Goal: Task Accomplishment & Management: Complete application form

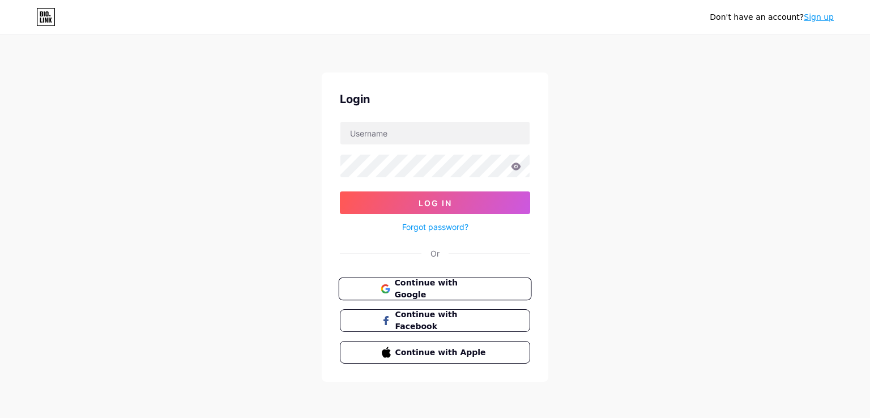
click at [411, 289] on span "Continue with Google" at bounding box center [441, 289] width 95 height 24
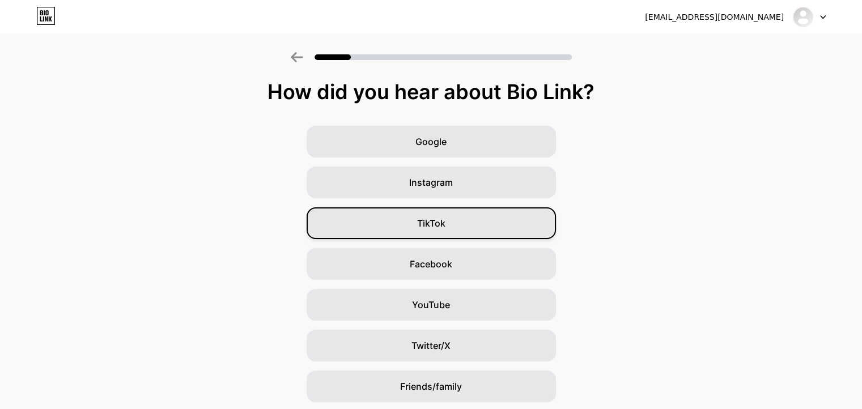
click at [488, 224] on div "TikTok" at bounding box center [431, 223] width 249 height 32
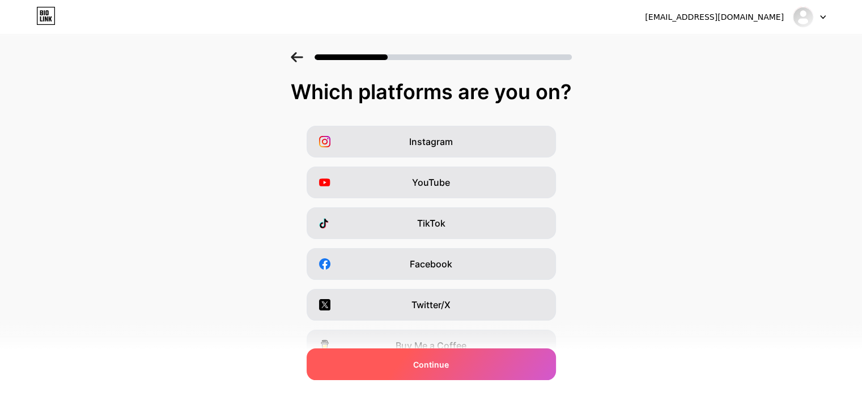
click at [423, 368] on span "Continue" at bounding box center [431, 365] width 36 height 12
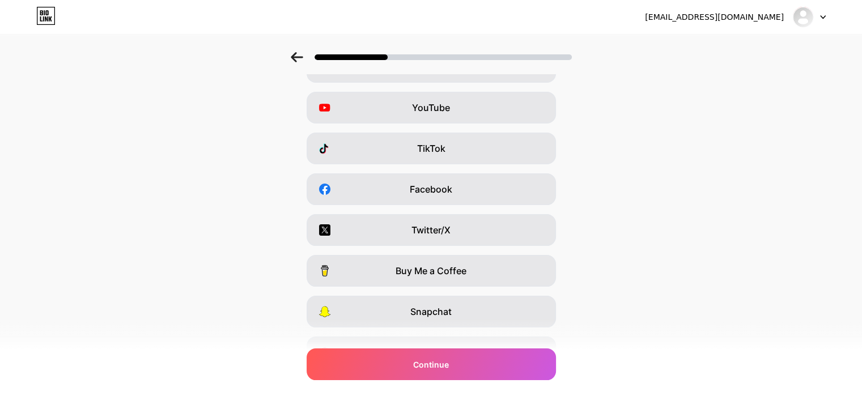
scroll to position [136, 0]
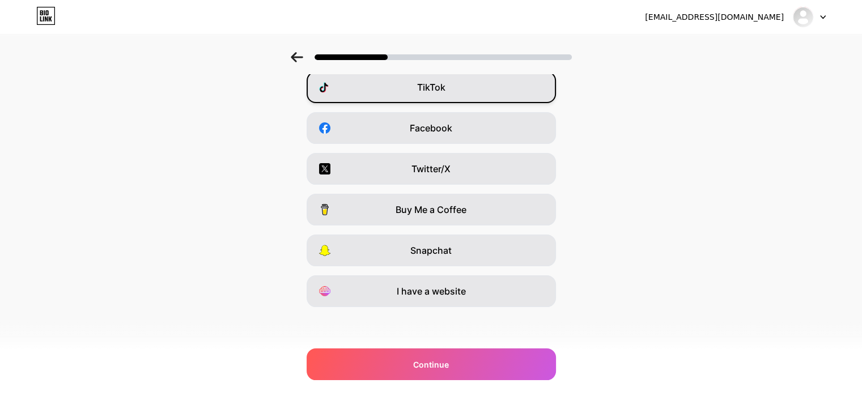
click at [454, 93] on div "TikTok" at bounding box center [431, 87] width 249 height 32
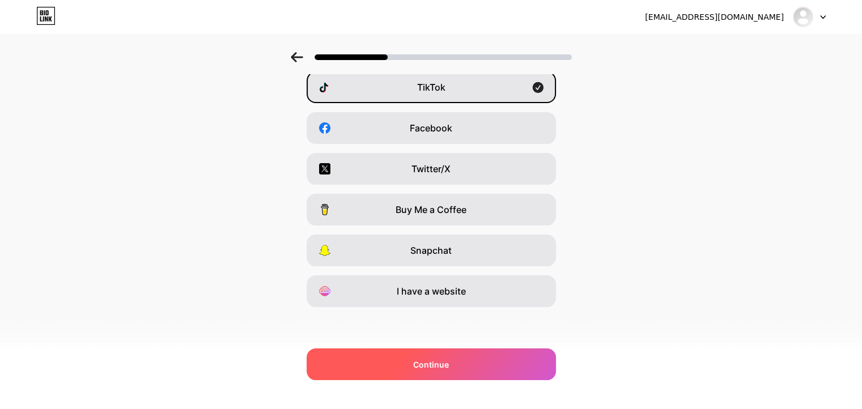
click at [438, 367] on span "Continue" at bounding box center [431, 365] width 36 height 12
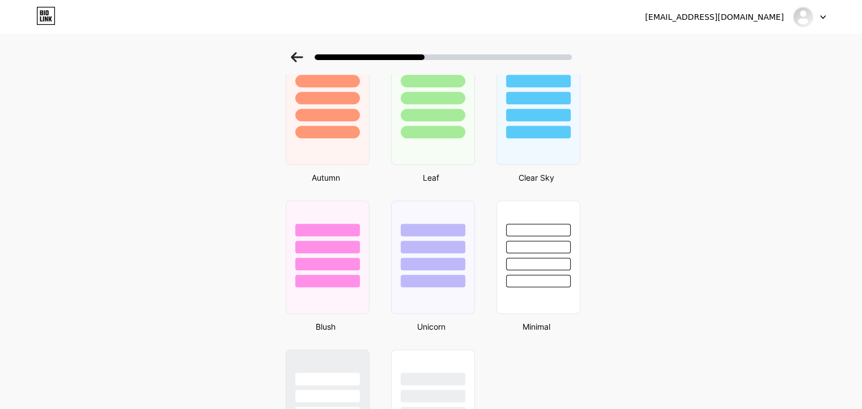
scroll to position [825, 0]
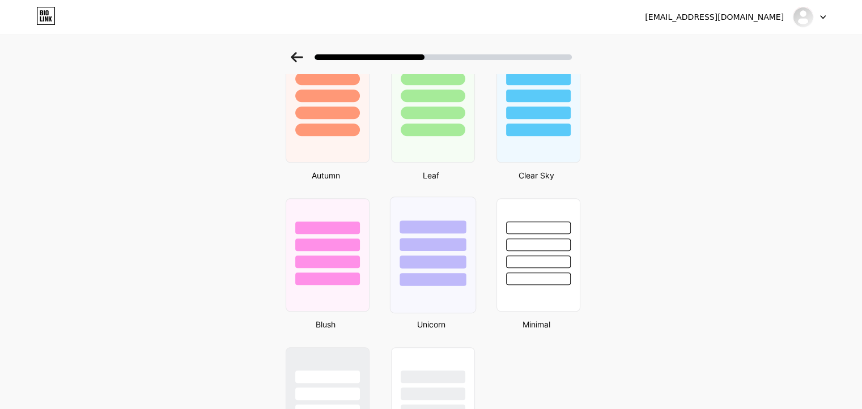
click at [435, 282] on div at bounding box center [432, 279] width 66 height 13
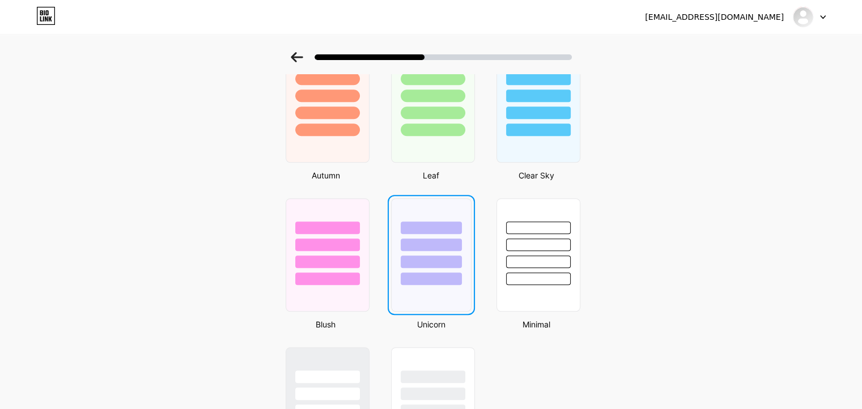
scroll to position [0, 0]
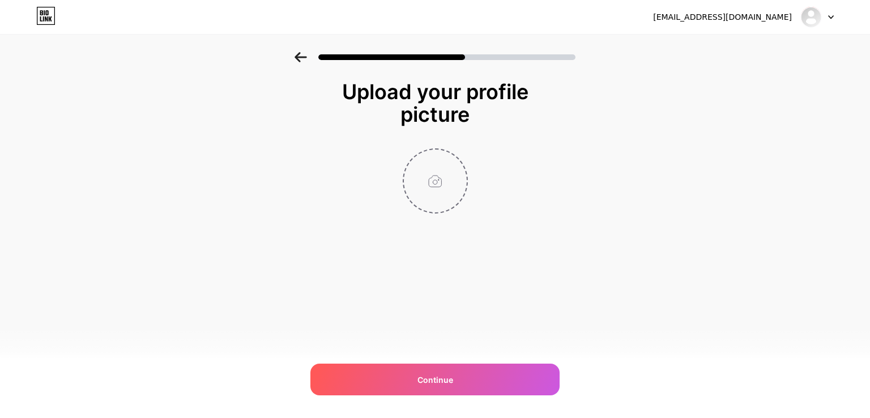
click at [436, 187] on input "file" at bounding box center [435, 181] width 63 height 63
type input "C:\fakepath\SONGIO.png"
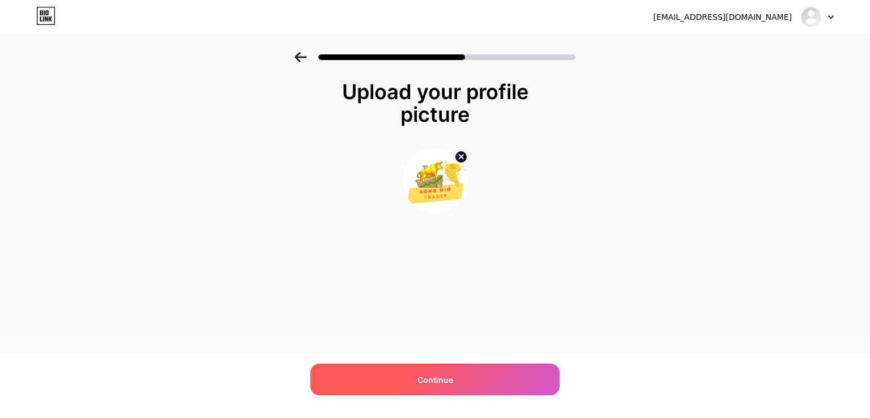
click at [415, 372] on div "Continue" at bounding box center [435, 380] width 249 height 32
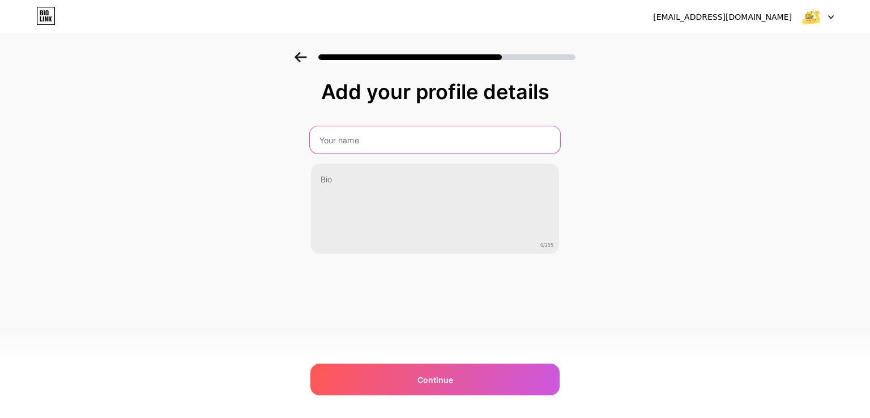
click at [431, 142] on input "text" at bounding box center [435, 139] width 250 height 27
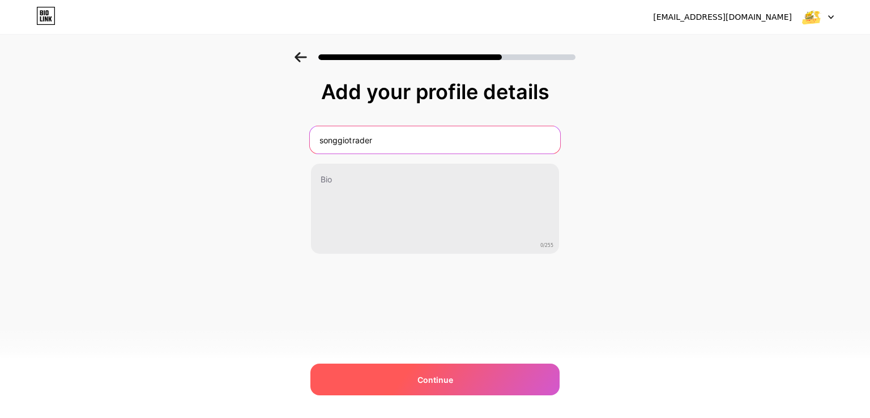
type input "songgiotrader"
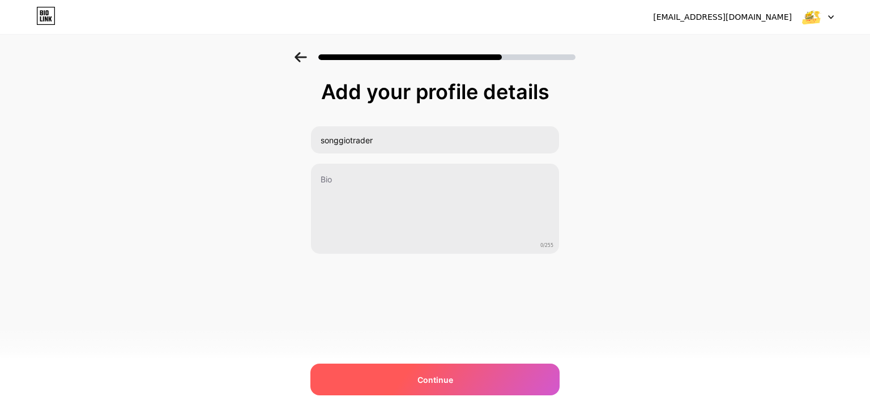
click at [410, 376] on div "Continue" at bounding box center [435, 380] width 249 height 32
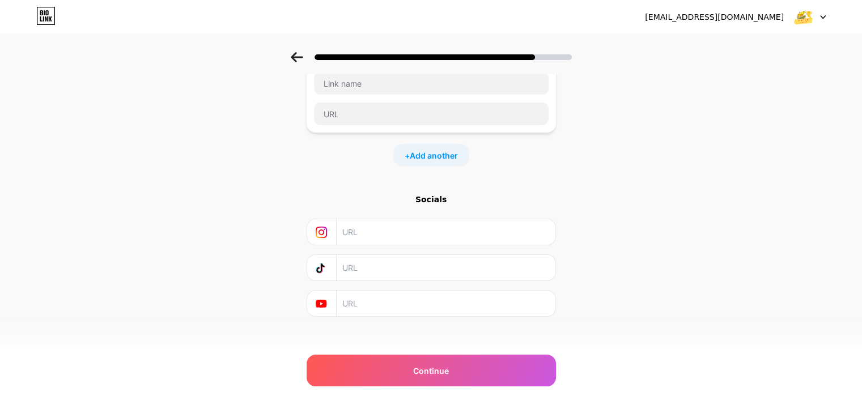
scroll to position [85, 0]
click at [367, 296] on input "text" at bounding box center [445, 295] width 206 height 25
paste input "https://www.youtube.com/@BASIC.INVEST"
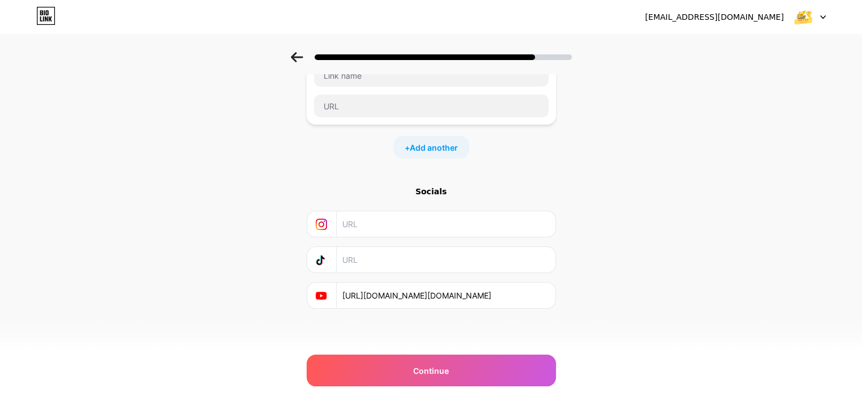
type input "https://www.youtube.com/@BASIC.INVEST"
click at [349, 329] on div "Start with a link Add anything you want your followers to see. + Add another So…" at bounding box center [431, 180] width 249 height 370
click at [441, 147] on span "Add another" at bounding box center [434, 148] width 48 height 12
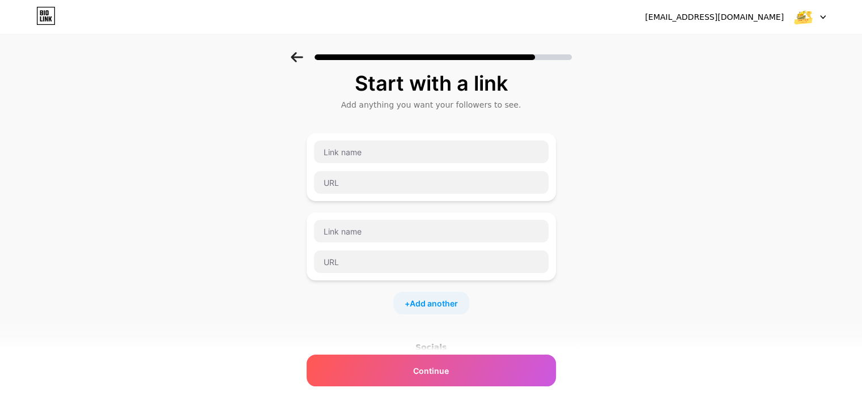
scroll to position [0, 0]
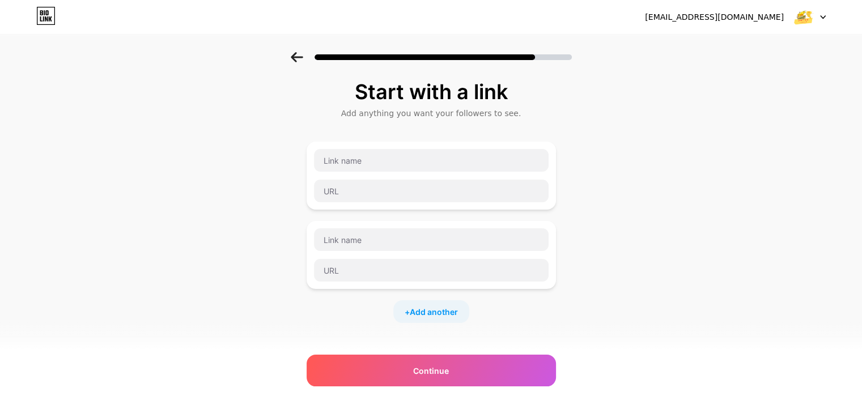
click at [458, 222] on div at bounding box center [431, 255] width 249 height 68
click at [401, 166] on input "text" at bounding box center [431, 160] width 235 height 23
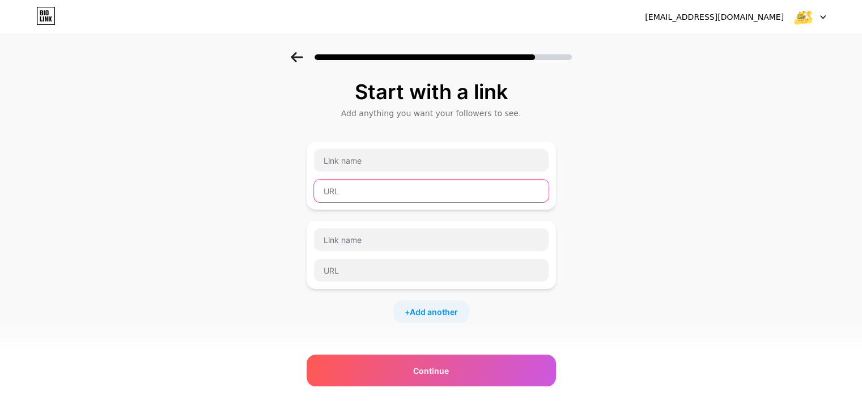
click at [381, 182] on input "text" at bounding box center [431, 191] width 235 height 23
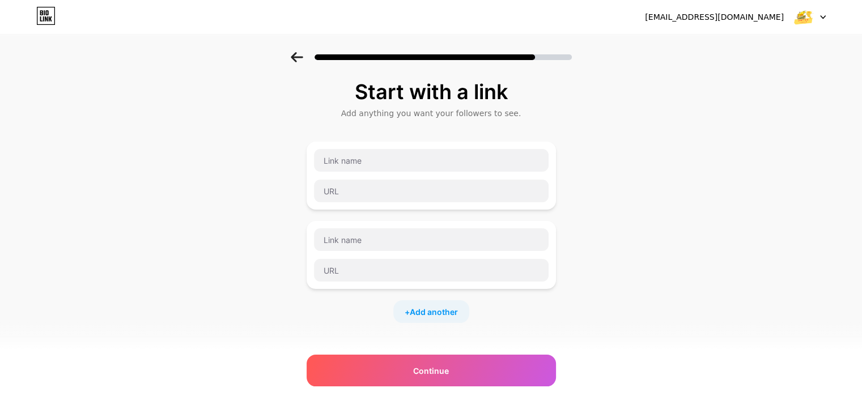
click at [296, 56] on icon at bounding box center [297, 57] width 12 height 10
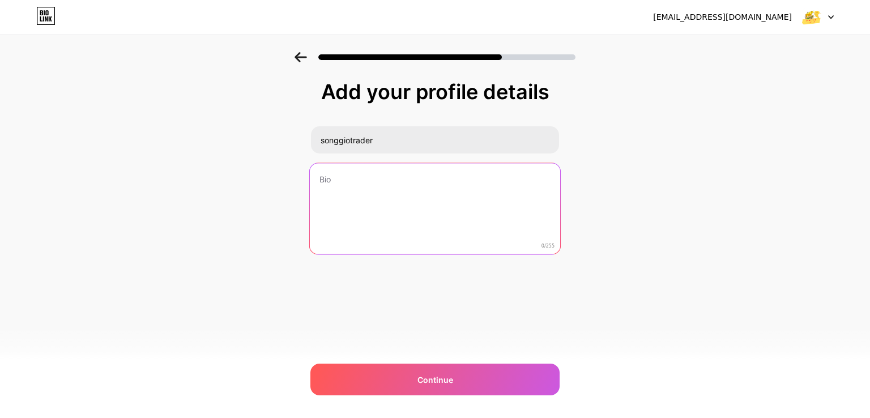
click at [465, 216] on textarea at bounding box center [435, 209] width 250 height 92
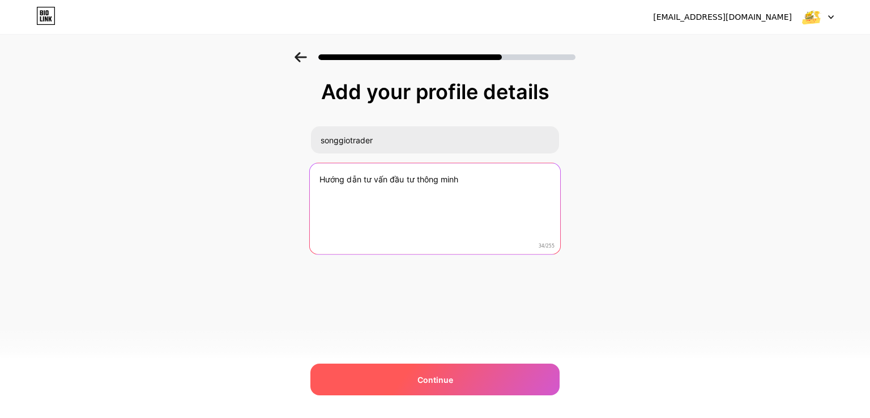
type textarea "Hướng dẫn tư vấn đầu tư thông minh"
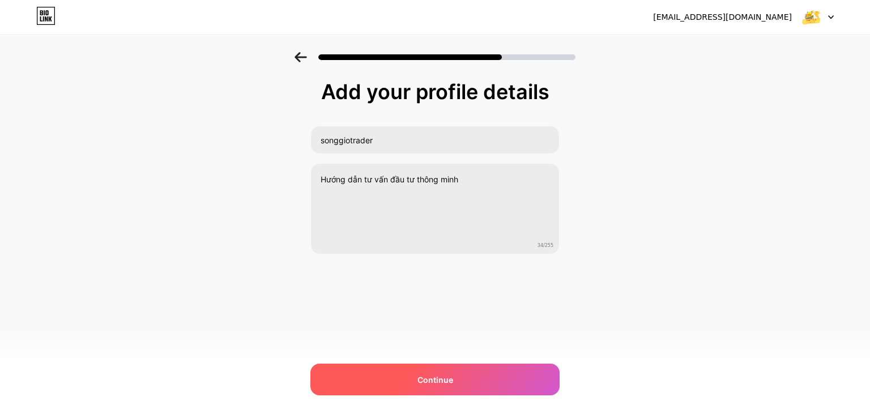
click at [427, 380] on span "Continue" at bounding box center [436, 380] width 36 height 12
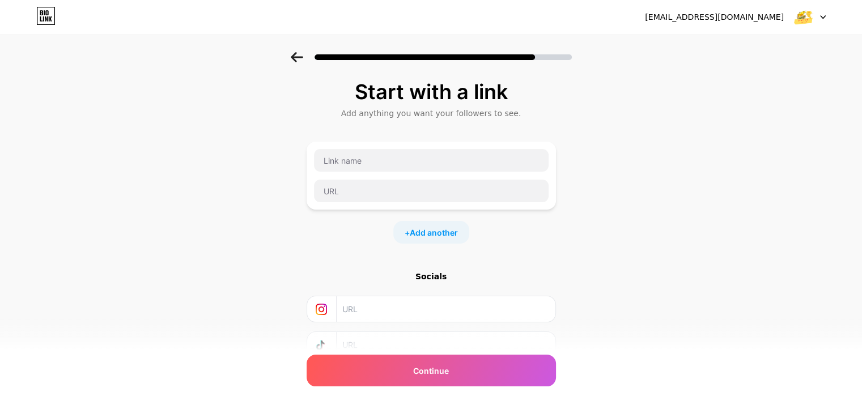
scroll to position [85, 0]
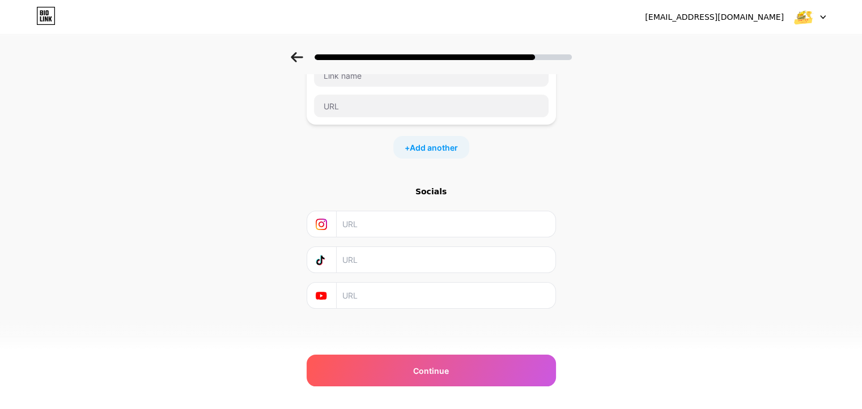
click at [420, 291] on input "text" at bounding box center [445, 295] width 206 height 25
paste input "https://www.youtube.com/@BASIC.INVEST"
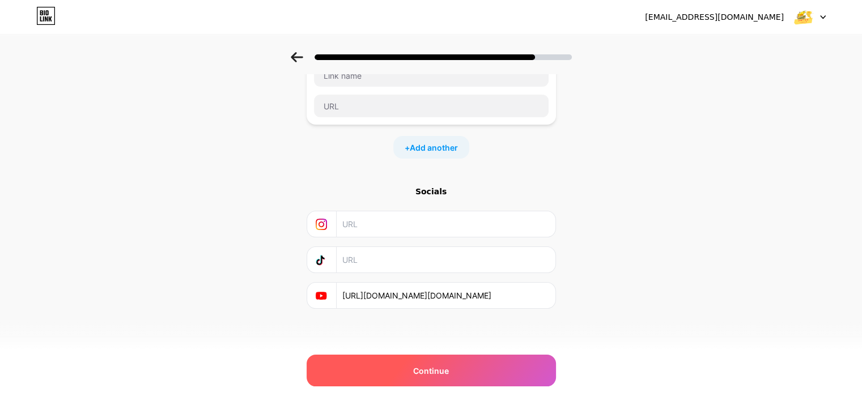
type input "https://www.youtube.com/@BASIC.INVEST"
click at [454, 368] on div "Continue" at bounding box center [431, 371] width 249 height 32
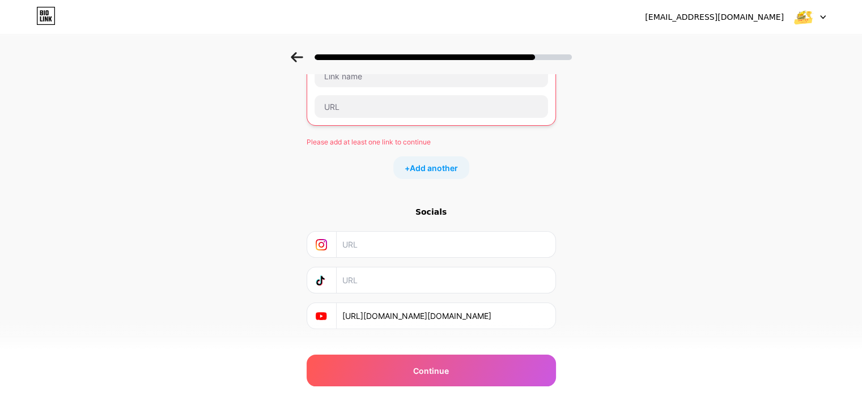
click at [326, 242] on icon at bounding box center [321, 244] width 11 height 11
click at [349, 243] on input "text" at bounding box center [445, 244] width 206 height 25
click at [322, 245] on icon at bounding box center [321, 244] width 11 height 11
click at [436, 211] on div "Socials" at bounding box center [431, 211] width 249 height 11
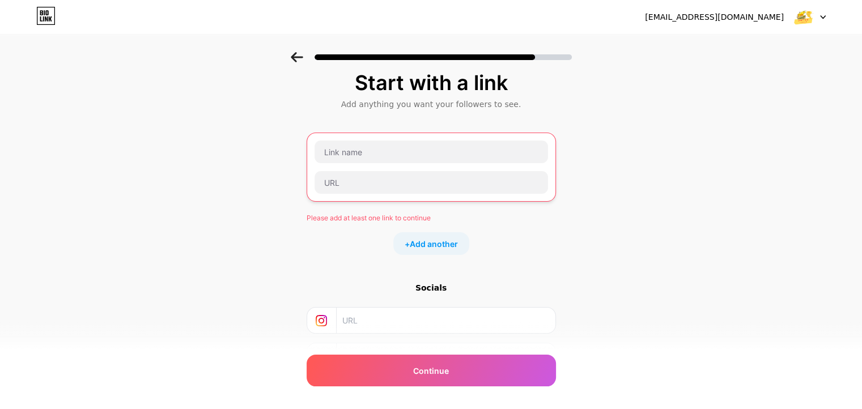
scroll to position [0, 0]
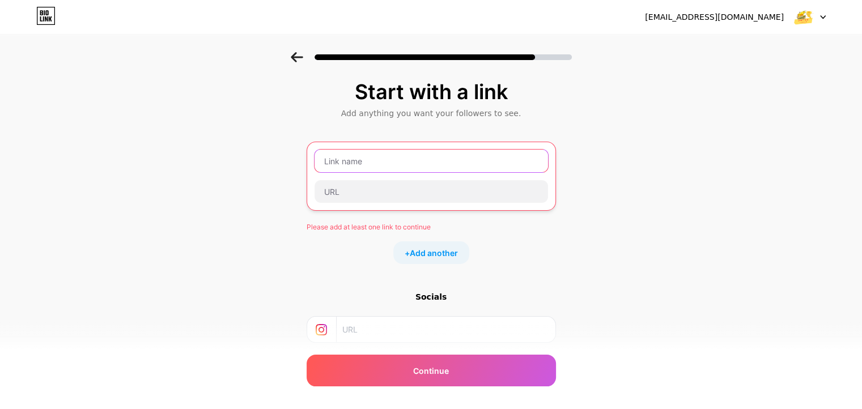
click at [508, 161] on input "text" at bounding box center [430, 161] width 233 height 23
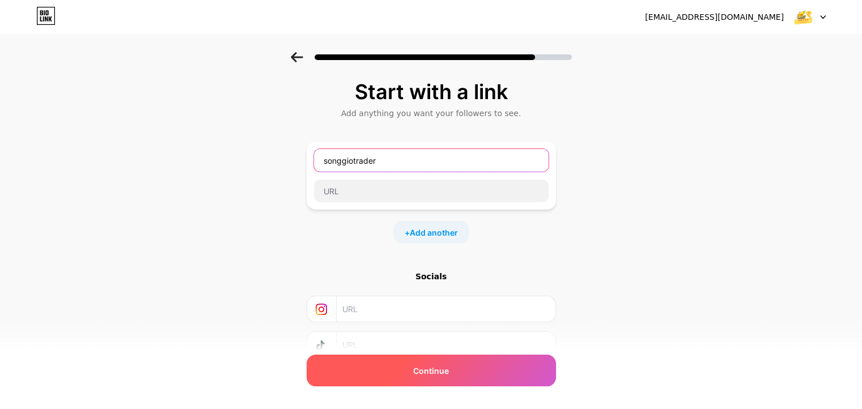
type input "songgiotrader"
click at [494, 369] on div "Continue" at bounding box center [431, 371] width 249 height 32
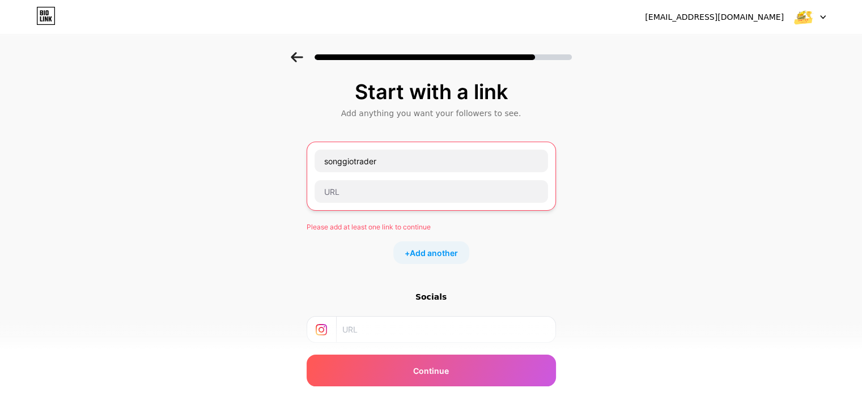
click at [285, 59] on div at bounding box center [431, 54] width 862 height 40
click at [300, 57] on icon at bounding box center [297, 57] width 12 height 10
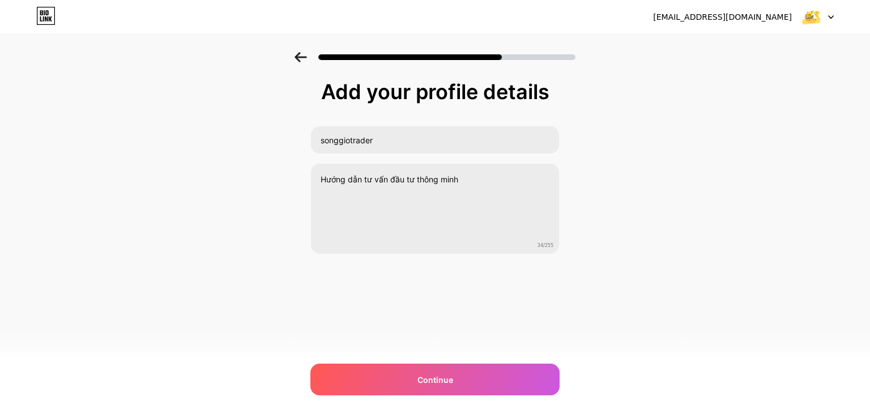
click at [300, 57] on icon at bounding box center [301, 57] width 12 height 10
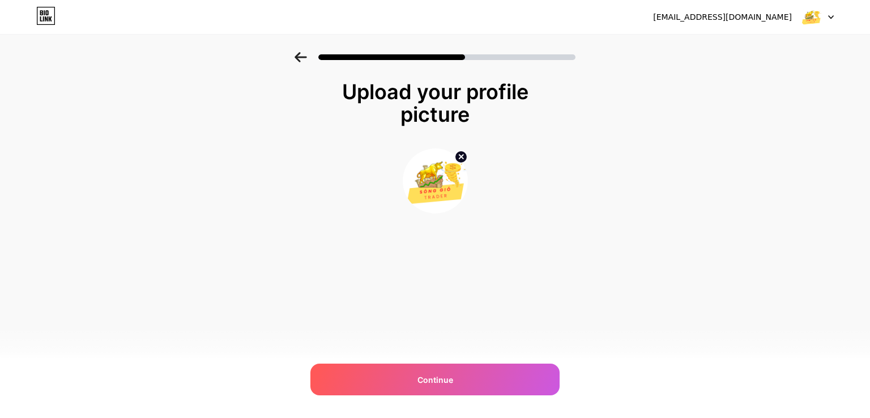
click at [300, 57] on icon at bounding box center [301, 57] width 12 height 10
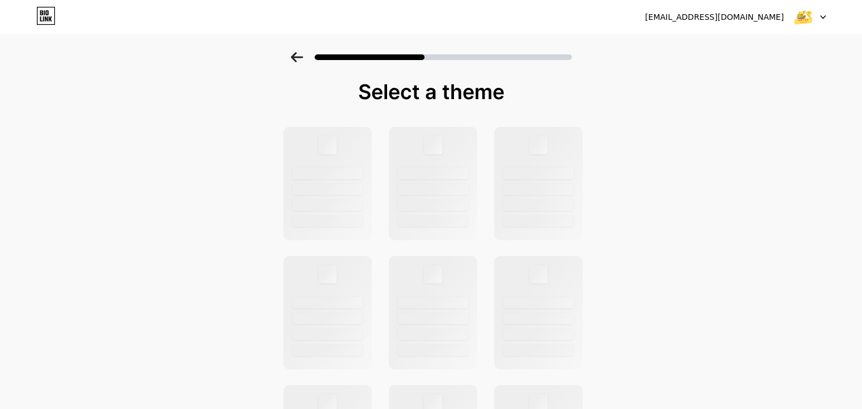
click at [300, 57] on icon at bounding box center [297, 57] width 12 height 10
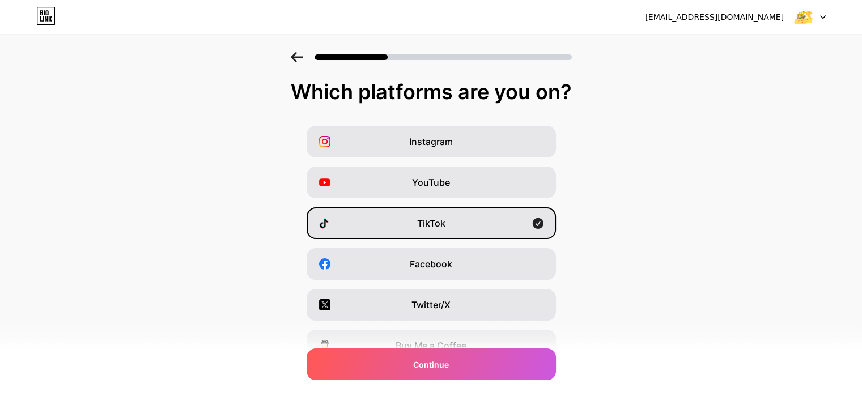
click at [300, 57] on icon at bounding box center [297, 57] width 12 height 10
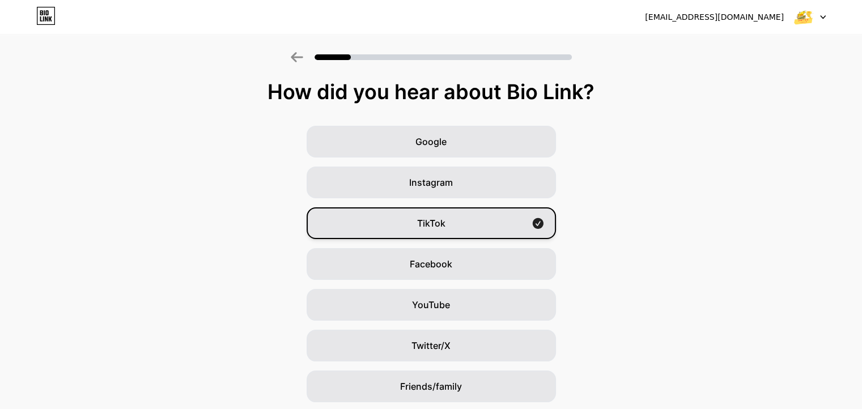
click at [435, 227] on span "TikTok" at bounding box center [431, 223] width 28 height 14
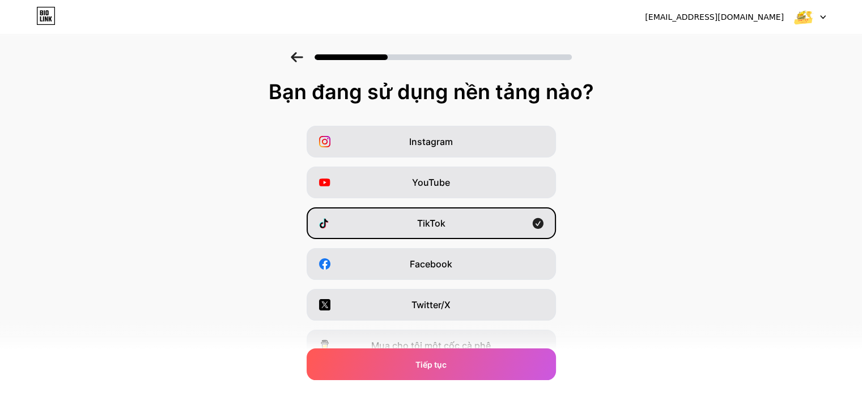
click at [650, 160] on div "Instagram YouTube TikTok Facebook Twitter/X Mua cho tôi một cốc cà phê Snapchat…" at bounding box center [431, 284] width 851 height 317
click at [626, 270] on div "Instagram YouTube TikTok Facebook Twitter/X Mua cho tôi một cốc cà phê Snapchat…" at bounding box center [431, 284] width 851 height 317
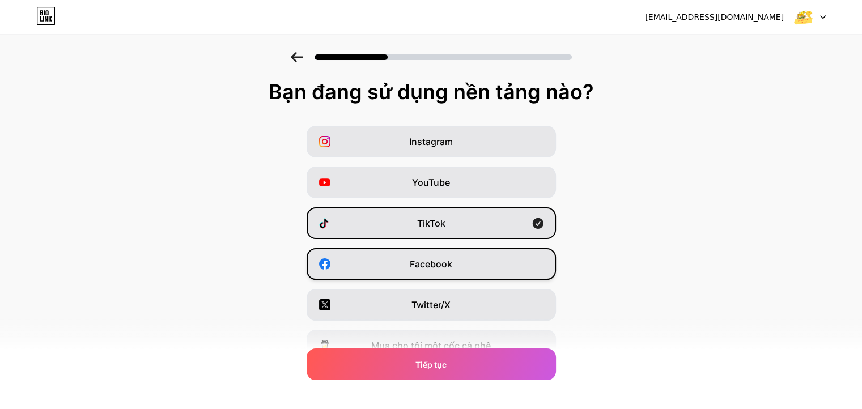
click at [429, 262] on font "Facebook" at bounding box center [431, 263] width 42 height 11
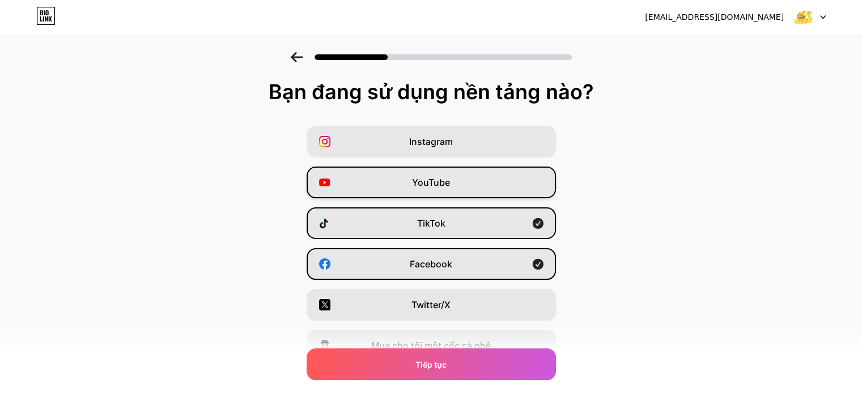
click at [503, 184] on div "YouTube" at bounding box center [431, 183] width 249 height 32
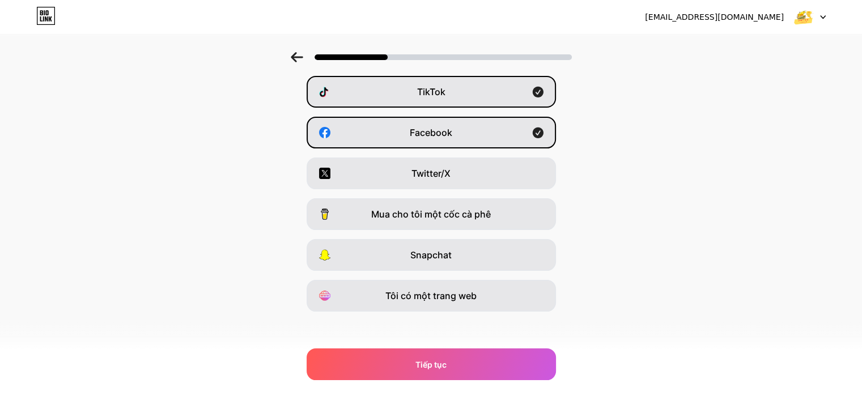
scroll to position [136, 0]
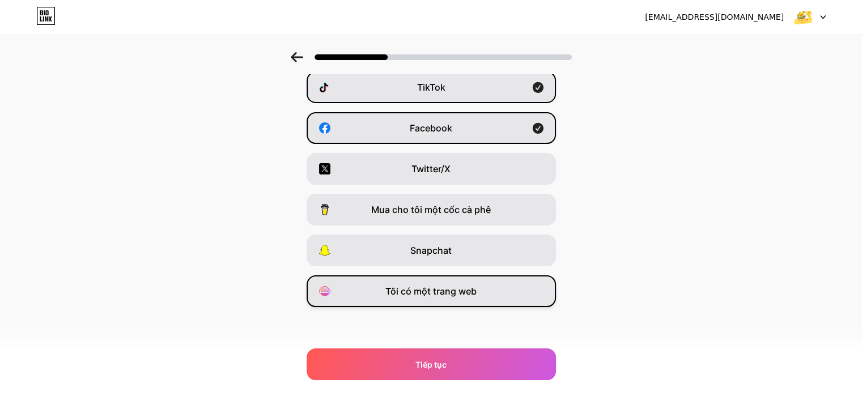
click at [403, 286] on font "Tôi có một trang web" at bounding box center [430, 291] width 91 height 11
click at [401, 381] on div "vuonghai.tckt@gmail.com Đăng xuất Liên kết đã được sao chép Bạn đang sử dụng nề…" at bounding box center [431, 136] width 862 height 545
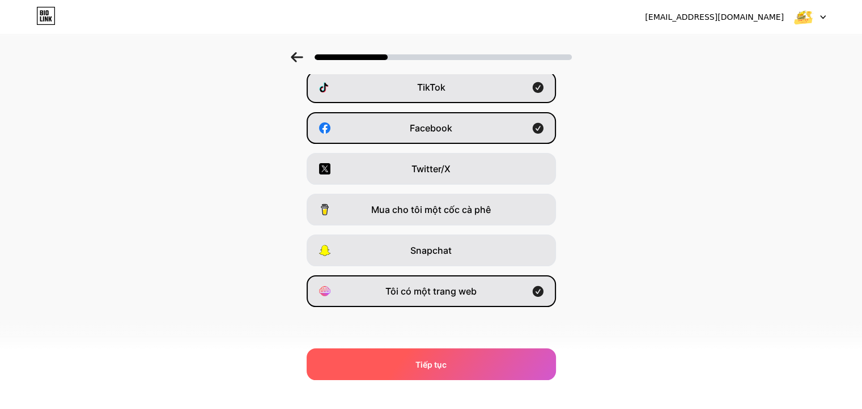
click at [416, 368] on div "Tiếp tục" at bounding box center [431, 364] width 249 height 32
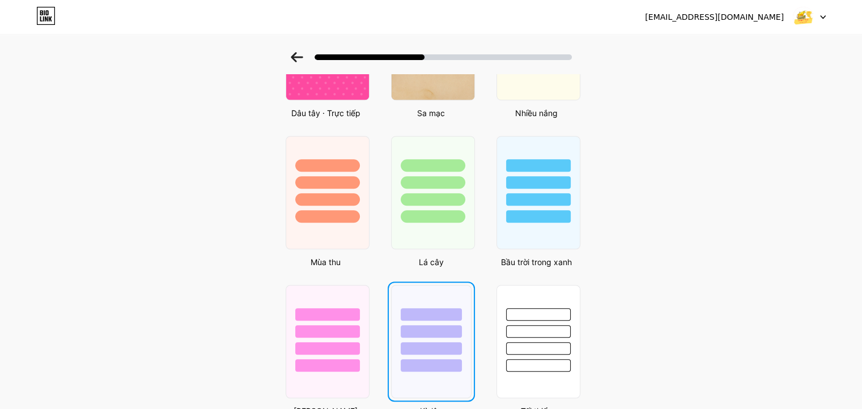
scroll to position [937, 0]
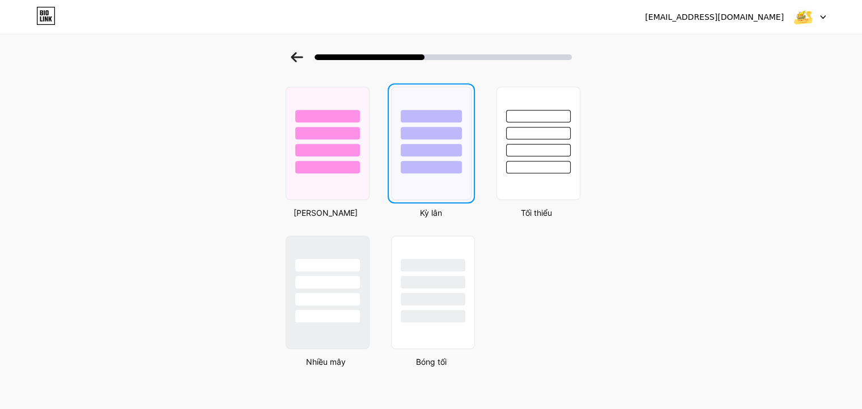
click at [434, 162] on div at bounding box center [431, 167] width 61 height 12
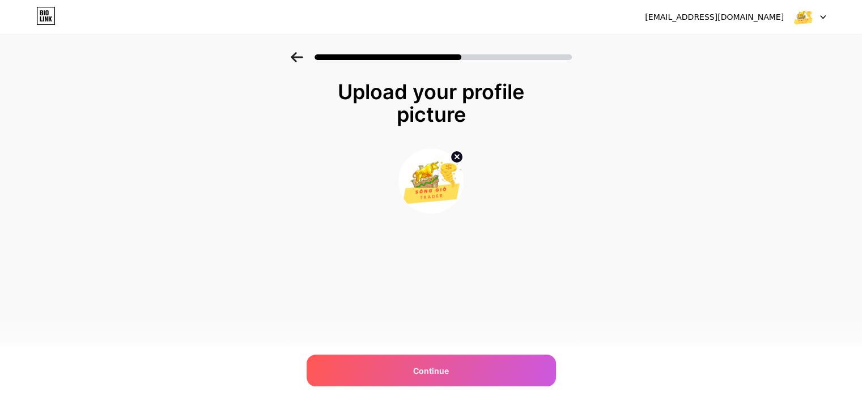
scroll to position [0, 0]
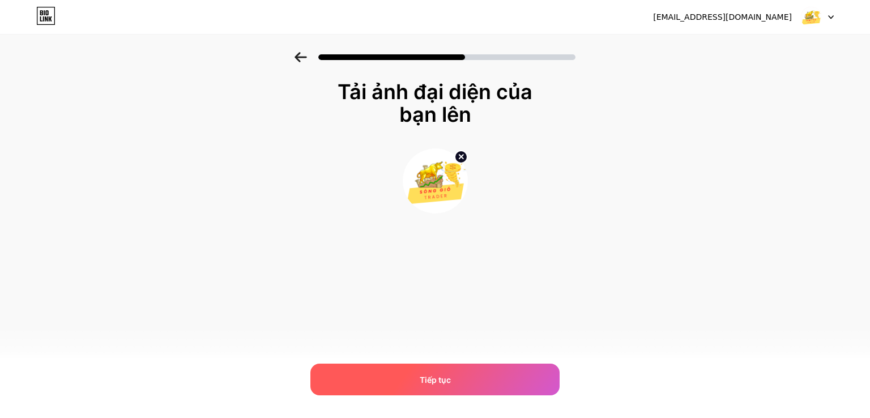
click at [462, 376] on div "Tiếp tục" at bounding box center [435, 380] width 249 height 32
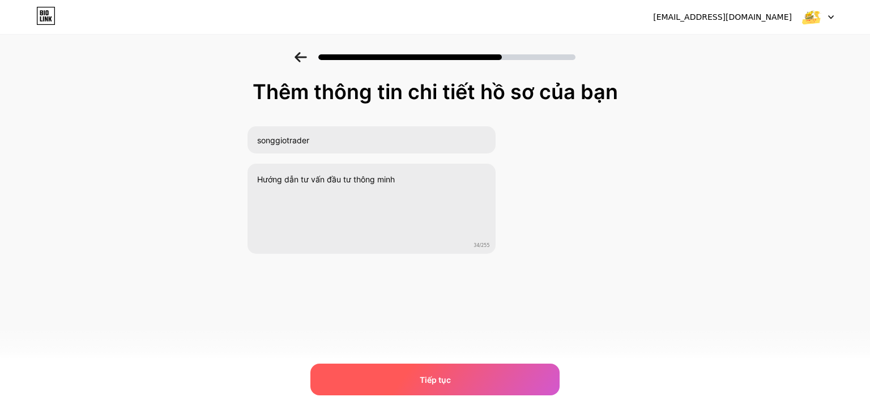
click at [532, 377] on div "Tiếp tục" at bounding box center [435, 380] width 249 height 32
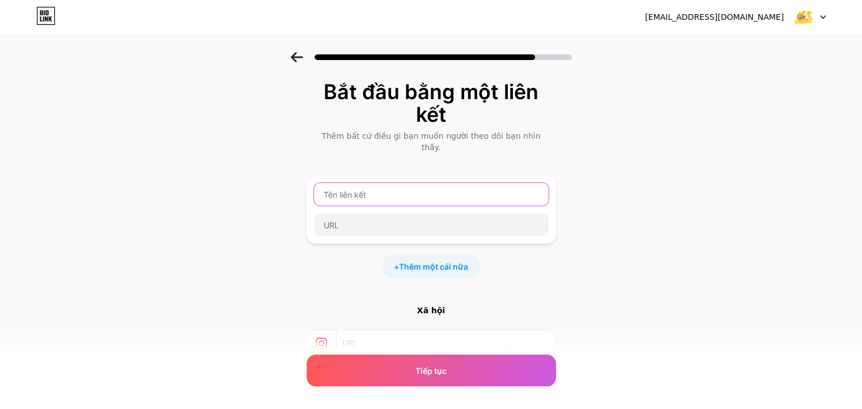
click at [394, 188] on input "text" at bounding box center [431, 194] width 235 height 23
type input "Zalo"
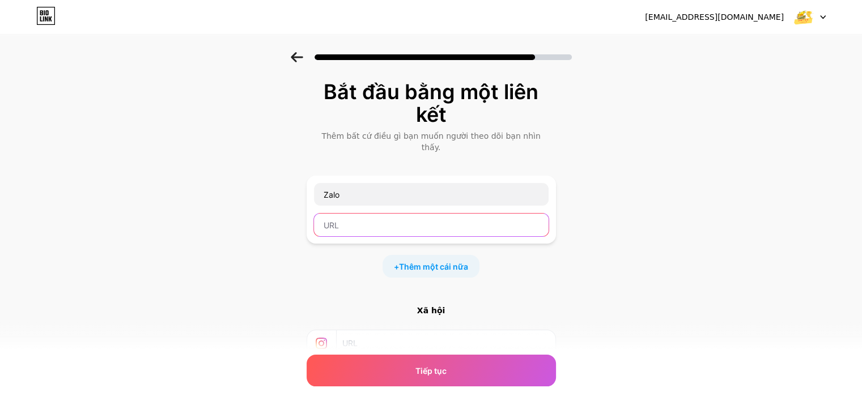
click at [373, 214] on input "text" at bounding box center [431, 225] width 235 height 23
paste input "https://zalo.me/g/xvcgua645"
type input "https://zalo.me/g/xvcgua645"
click at [628, 269] on div "Bắt đầu bằng một liên kết Thêm bất cứ điều gì bạn muốn người theo dõi bạn nhìn …" at bounding box center [431, 268] width 862 height 432
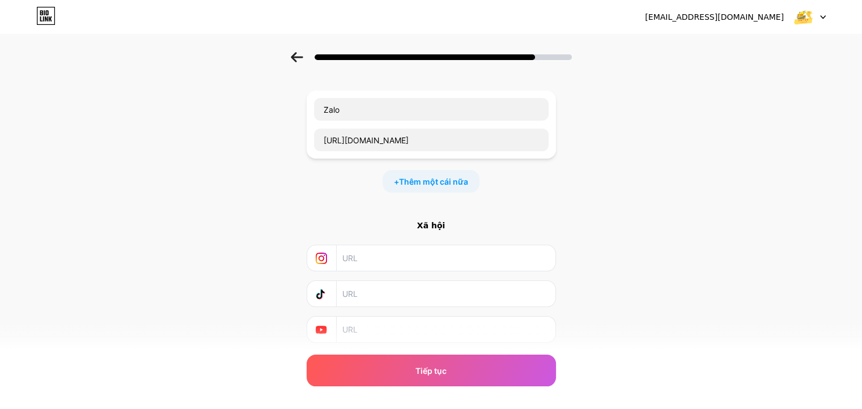
scroll to position [108, 0]
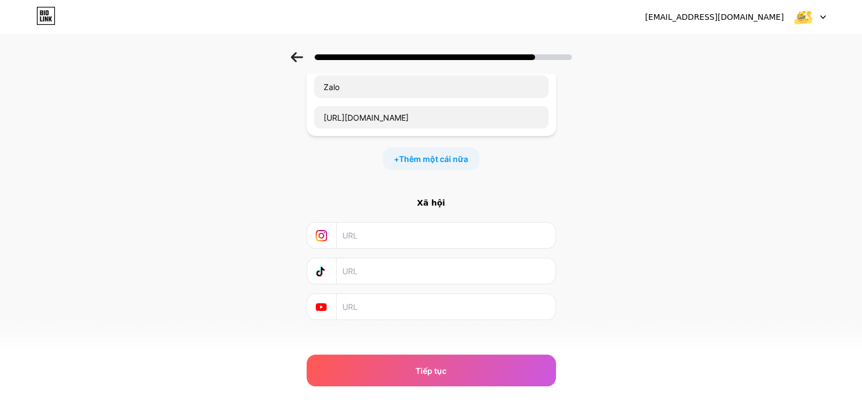
click at [378, 294] on input "text" at bounding box center [445, 306] width 206 height 25
paste input "https://www.youtube.com/@BASIC.INVEST"
type input "https://www.youtube.com/@BASIC.INVEST"
click at [368, 267] on input "text" at bounding box center [445, 270] width 206 height 25
paste input "https://tiktok.me/group/ZSHn611pV6Pr5-uJwvs/"
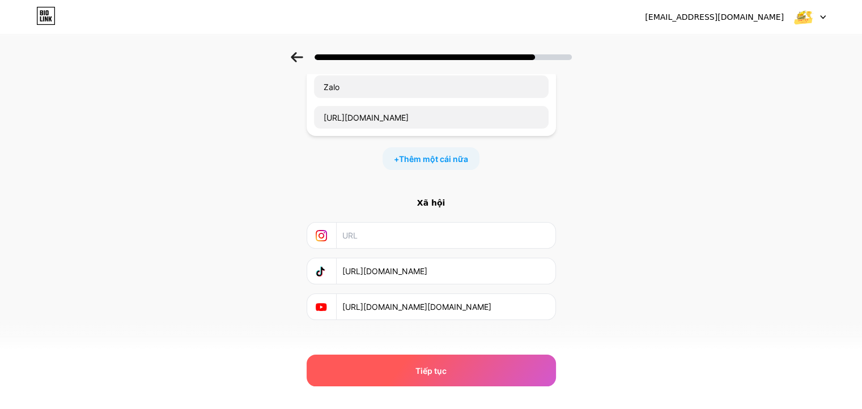
type input "https://tiktok.me/group/ZSHn611pV6Pr5-uJwvs/"
click at [401, 365] on div "Tiếp tục" at bounding box center [431, 371] width 249 height 32
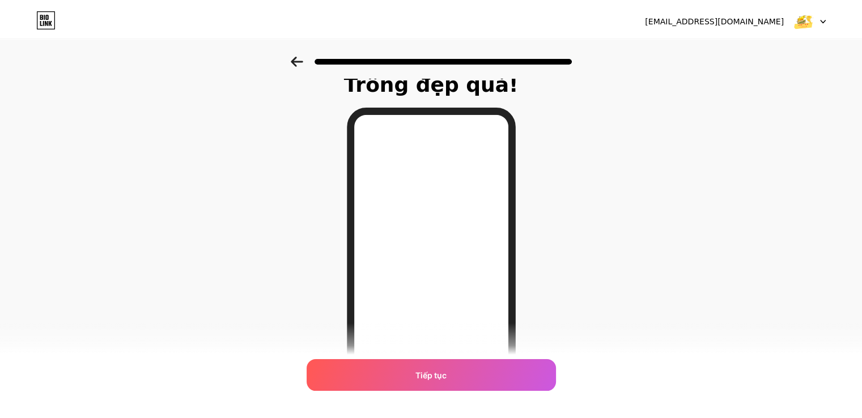
scroll to position [0, 0]
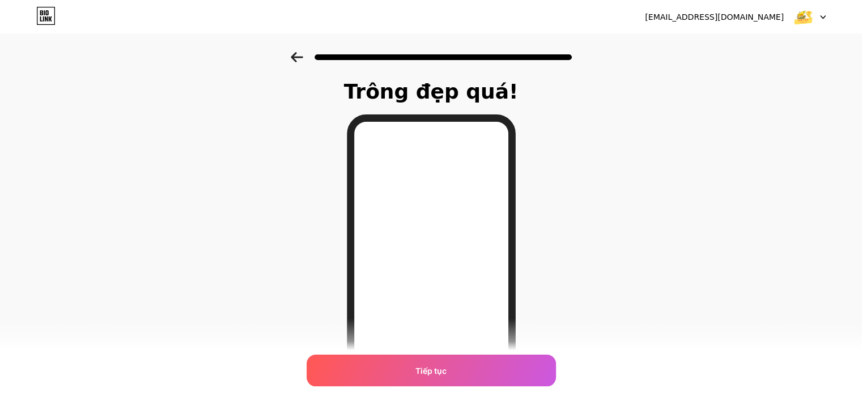
click at [300, 56] on icon at bounding box center [297, 57] width 12 height 10
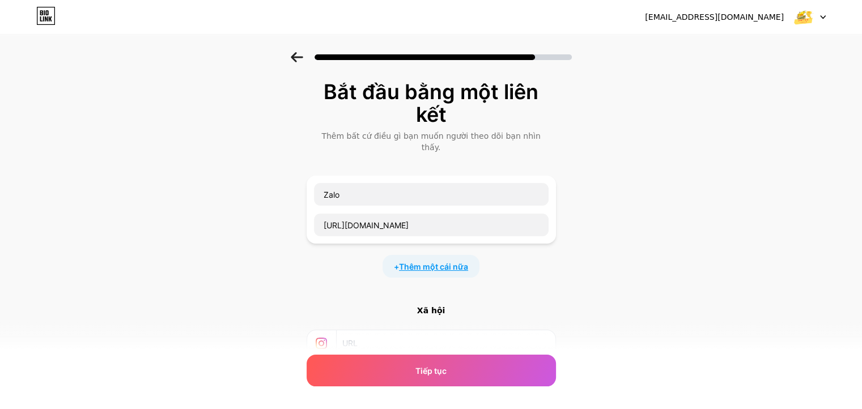
click at [426, 262] on font "Thêm một cái nữa" at bounding box center [433, 267] width 69 height 10
click at [411, 262] on input "text" at bounding box center [431, 273] width 235 height 23
type input "Facebook"
click at [361, 296] on input "text" at bounding box center [431, 304] width 235 height 23
paste input "https://www.facebook.com/tuanhai.dbgmarket"
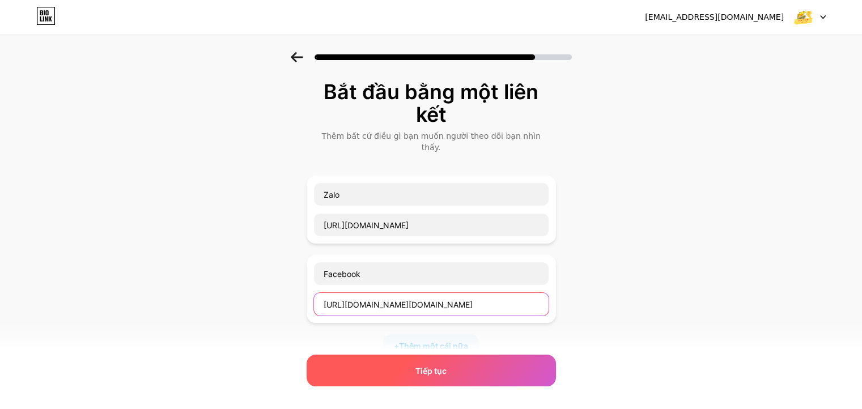
type input "https://www.facebook.com/tuanhai.dbgmarket"
click at [433, 370] on font "Tiếp tục" at bounding box center [430, 371] width 31 height 10
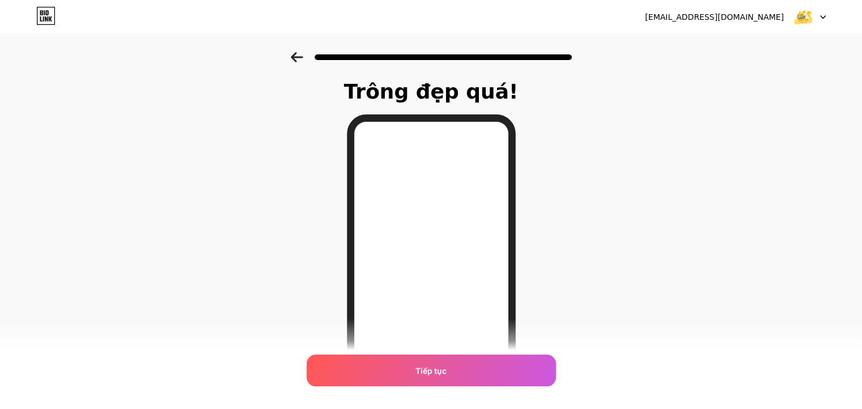
click at [433, 370] on font "Tiếp tục" at bounding box center [430, 371] width 31 height 10
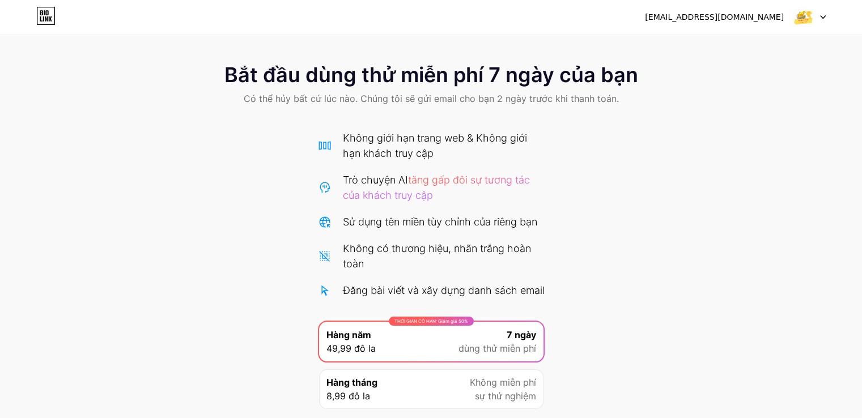
scroll to position [99, 0]
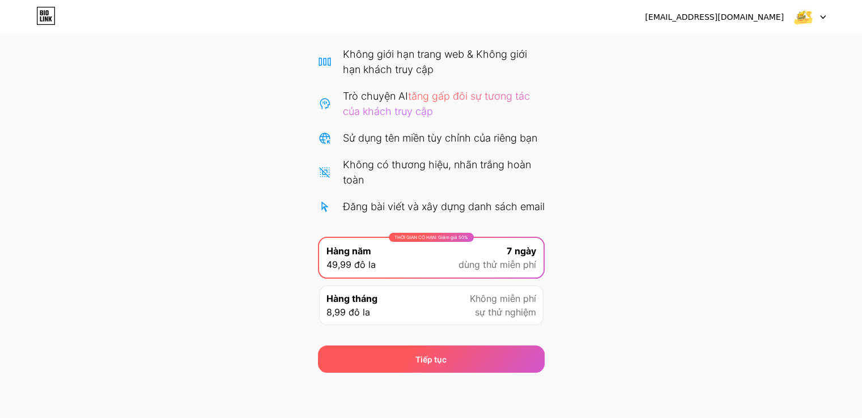
click at [487, 353] on div "Tiếp tục" at bounding box center [431, 359] width 227 height 27
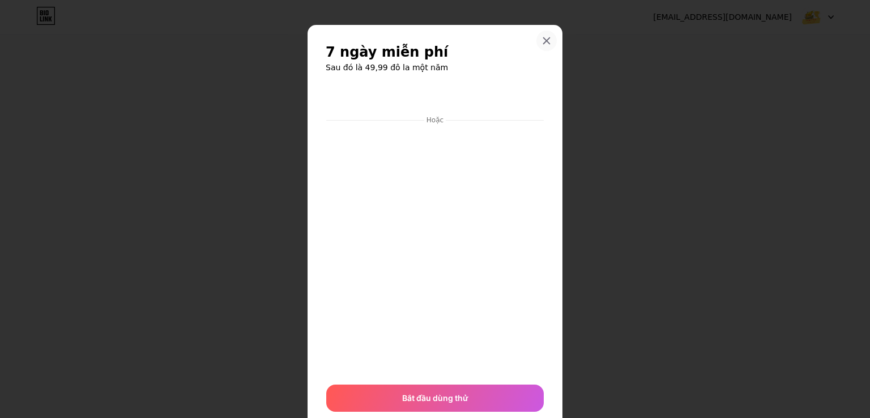
click at [542, 37] on icon at bounding box center [546, 40] width 9 height 9
